Goal: Transaction & Acquisition: Purchase product/service

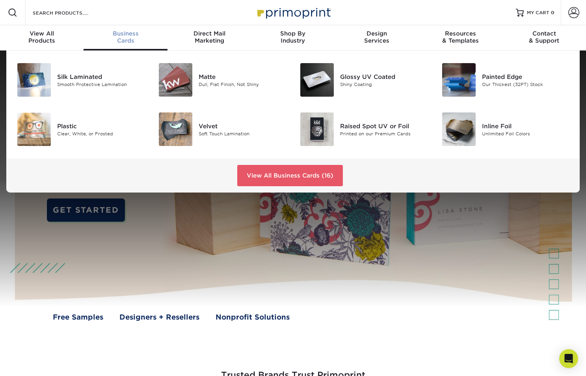
click at [128, 36] on span "Business" at bounding box center [126, 33] width 84 height 7
click at [89, 79] on div "Silk Laminated" at bounding box center [101, 76] width 89 height 9
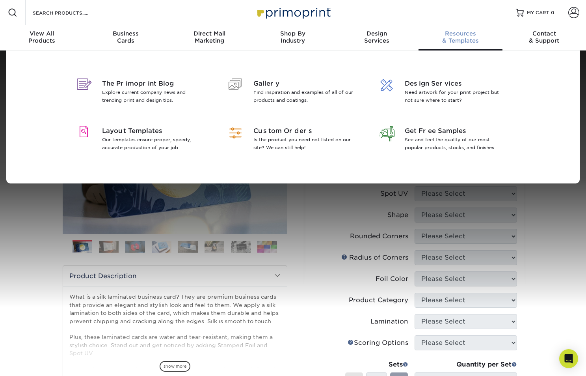
click at [461, 36] on span "Resources" at bounding box center [460, 33] width 84 height 7
click at [119, 132] on span "Layout Templates" at bounding box center [153, 130] width 102 height 9
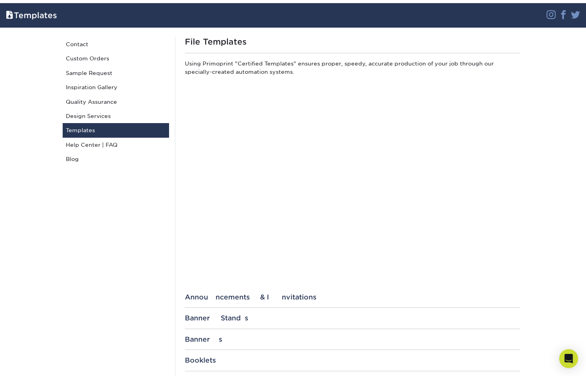
scroll to position [47, 0]
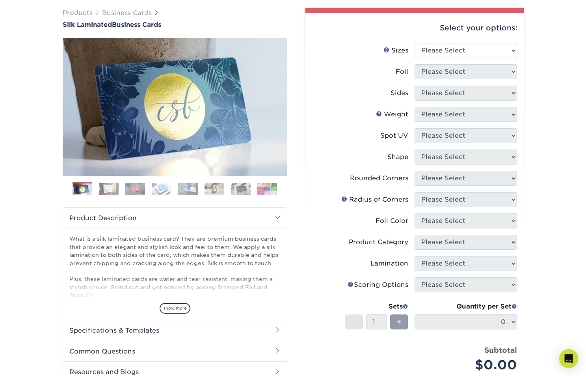
scroll to position [54, 0]
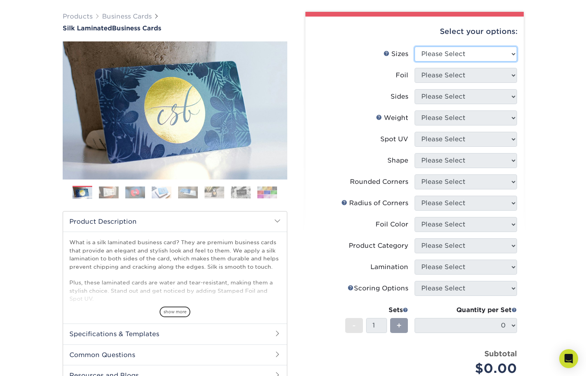
select select "2.00x3.50"
select select "1"
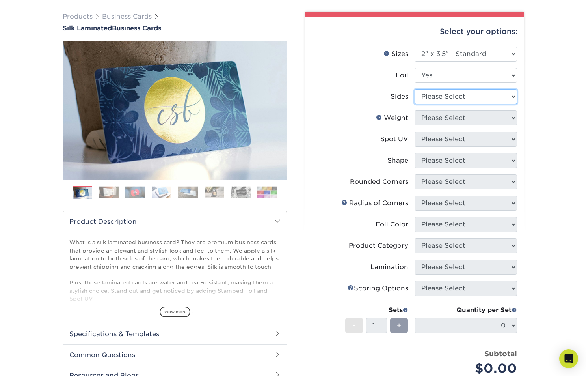
select select "a75ac2f1-9911-48d6-841d-245b5ac08f27"
select select "16PT"
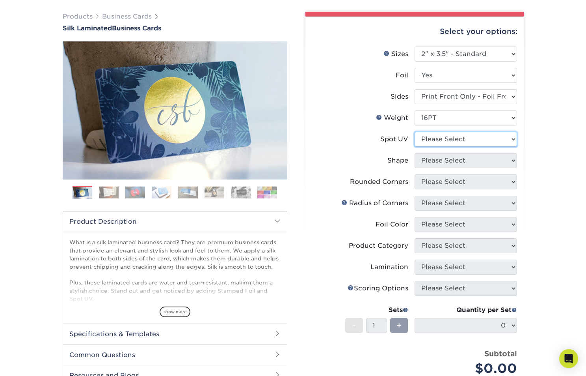
select select "3"
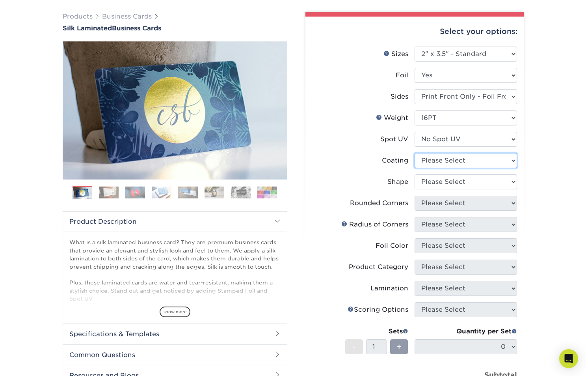
select select "3e7618de-abca-4bda-9f97-8b9129e913d8"
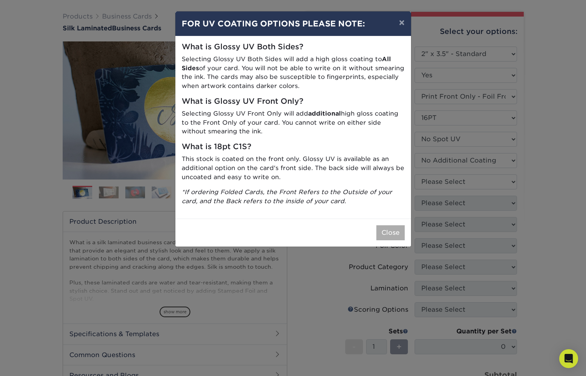
click at [396, 230] on button "Close" at bounding box center [390, 232] width 28 height 15
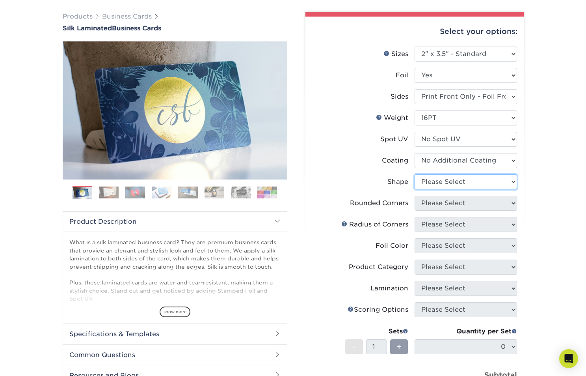
select select "standard"
select select "0"
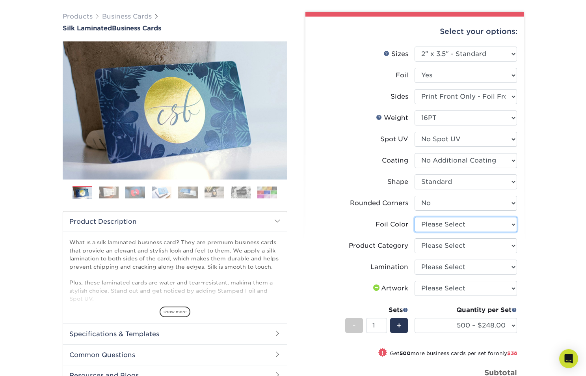
select select "acffa4a5-22f9-4585-ba3f-0adaa54b8c85"
select select "3b5148f1-0588-4f88-a218-97bcfdce65c1"
select select "ccacb42f-45f7-42d3-bbd3-7c8421cf37f0"
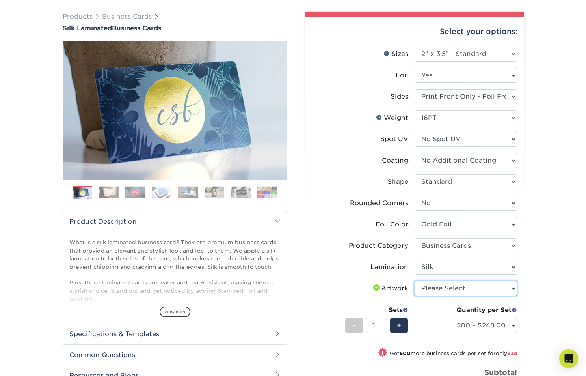
select select "upload"
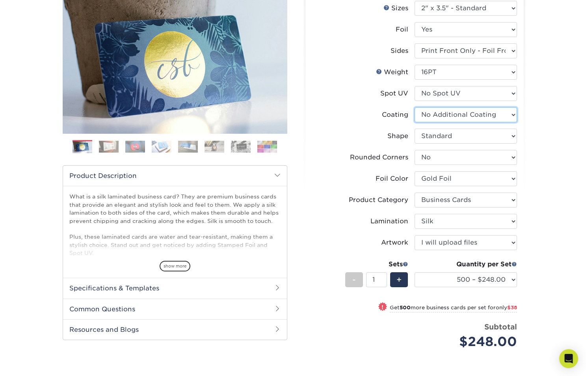
scroll to position [108, 0]
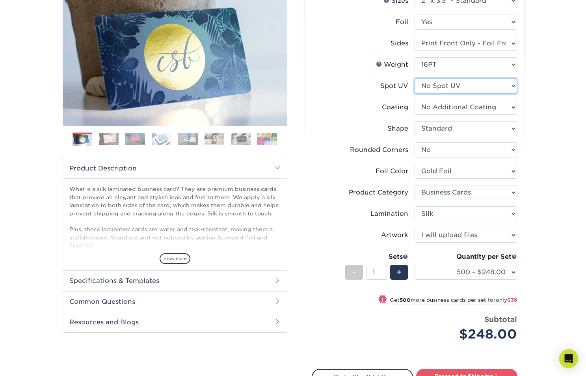
select select "1"
select select "-1"
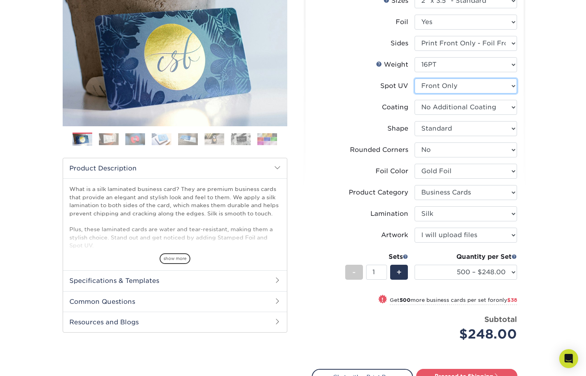
select select
select select "-1"
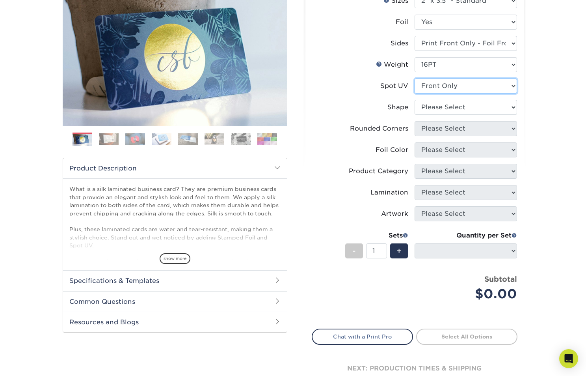
select select "3"
select select
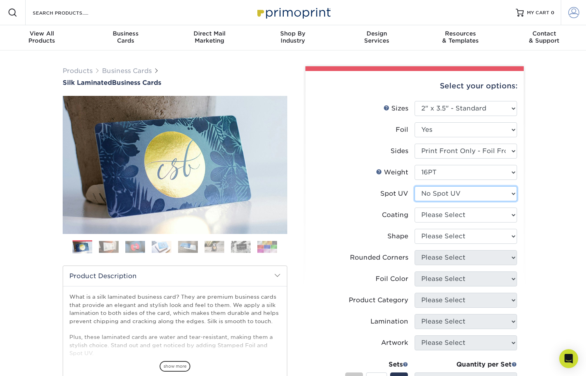
scroll to position [0, 0]
click at [572, 14] on span at bounding box center [573, 12] width 11 height 11
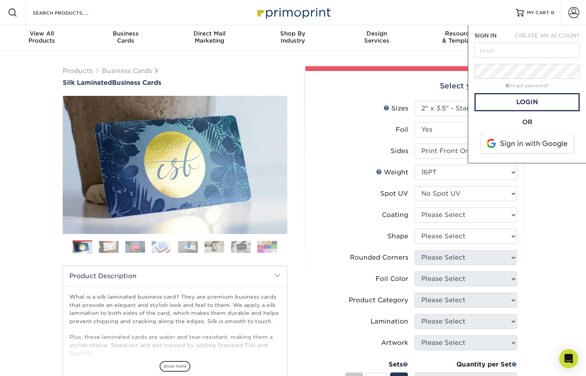
click at [526, 142] on span at bounding box center [528, 143] width 100 height 20
